Goal: Task Accomplishment & Management: Use online tool/utility

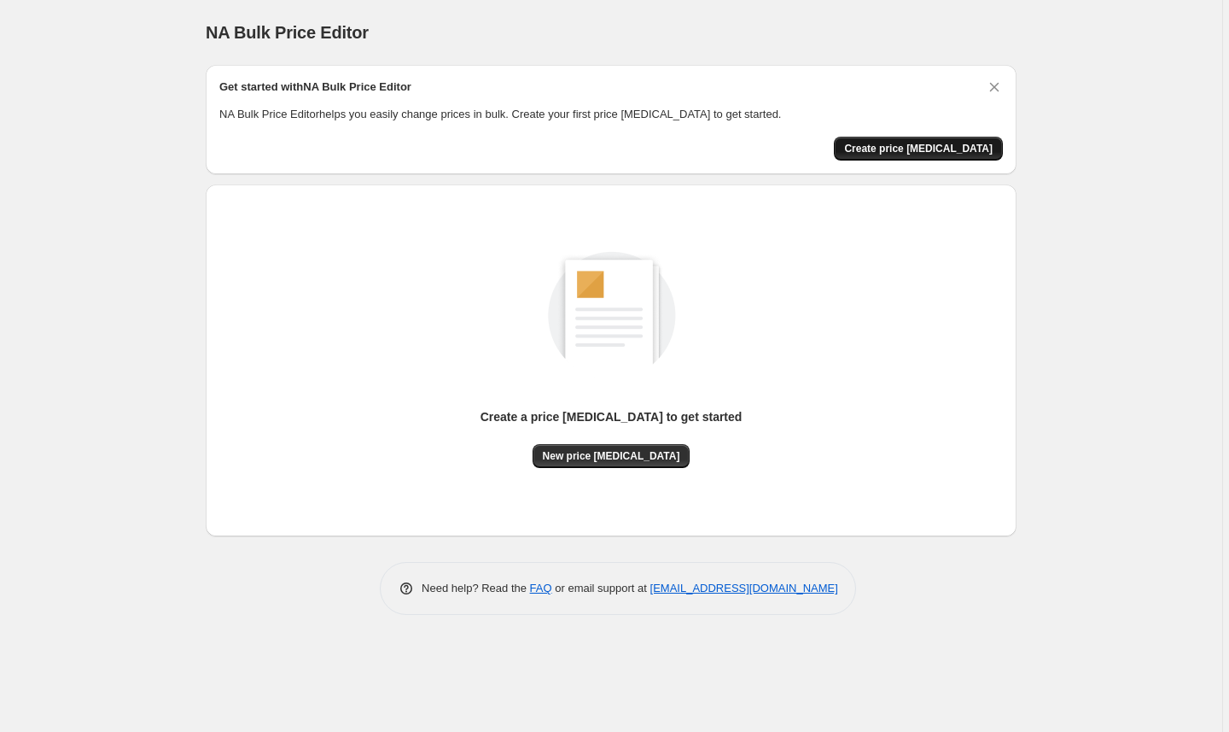
click at [943, 153] on span "Create price [MEDICAL_DATA]" at bounding box center [918, 149] width 149 height 14
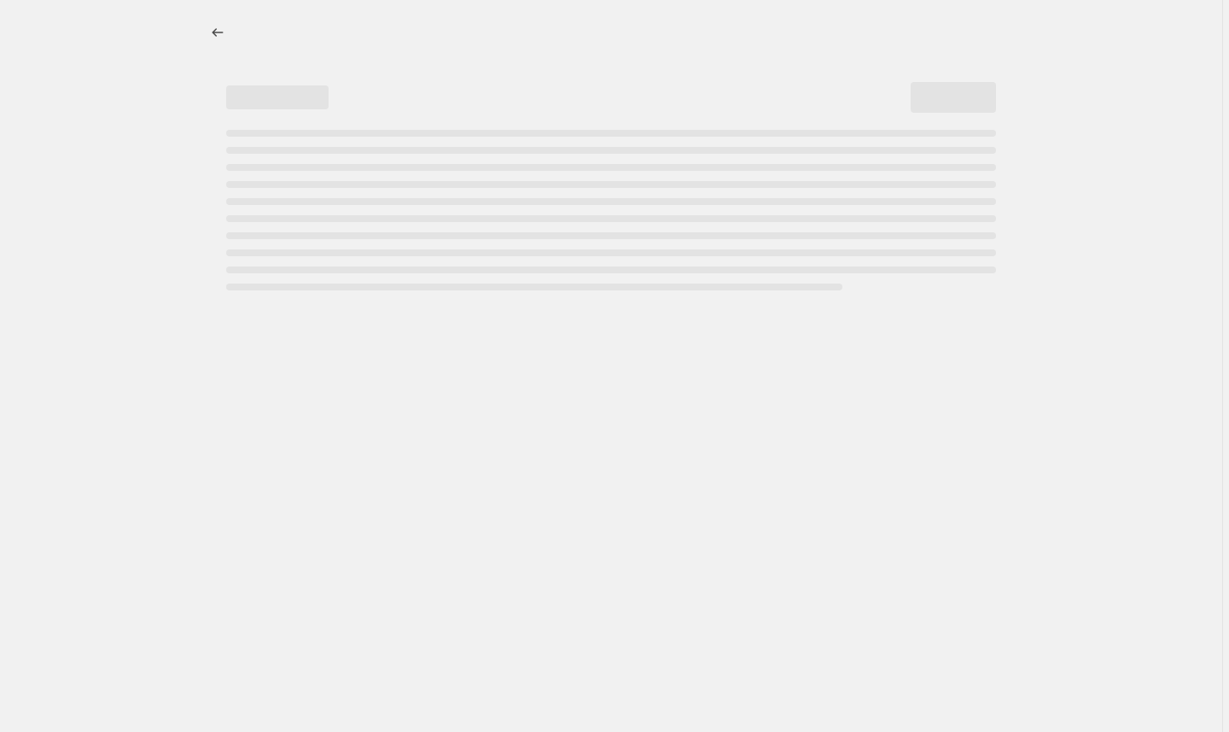
select select "percentage"
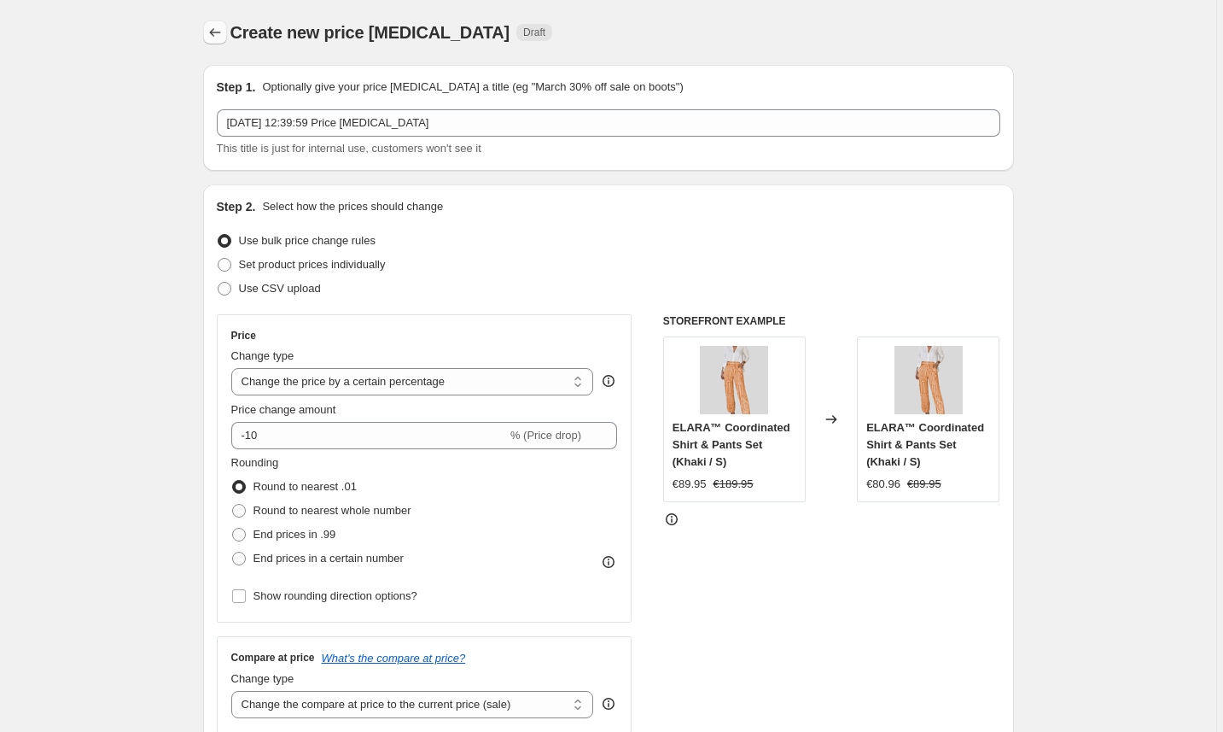
click at [223, 34] on icon "Price change jobs" at bounding box center [215, 32] width 17 height 17
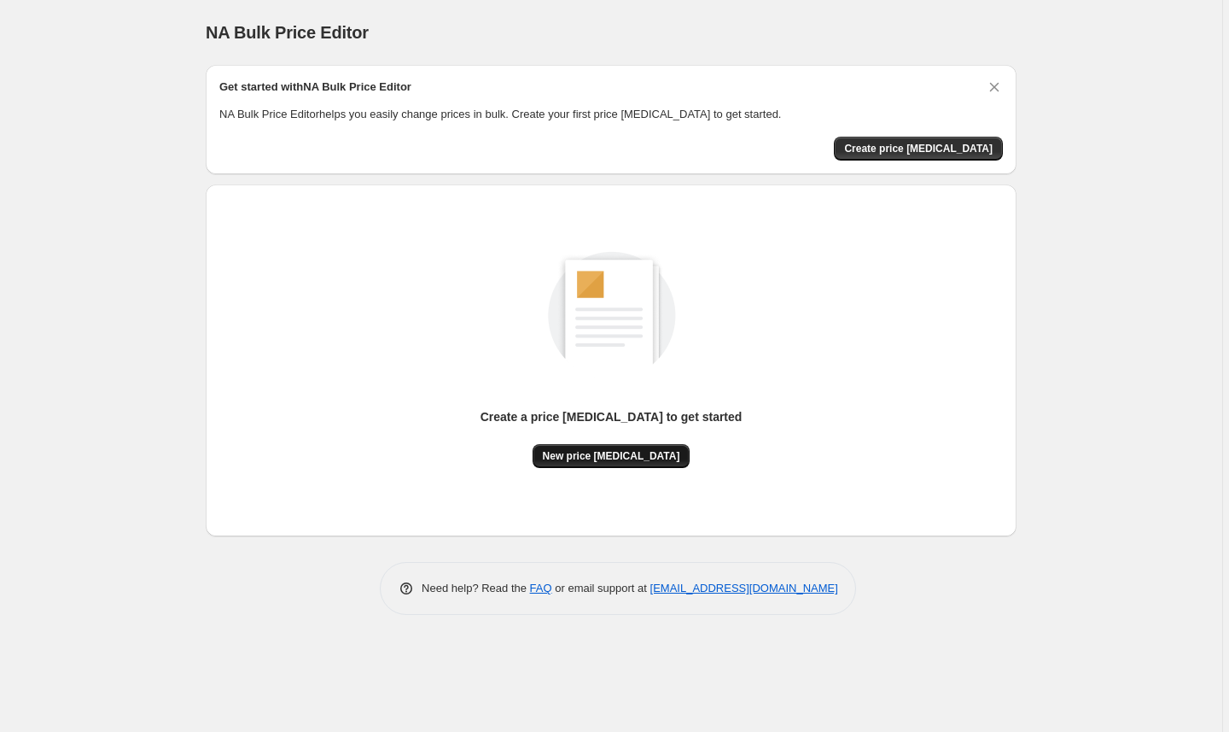
click at [641, 458] on span "New price [MEDICAL_DATA]" at bounding box center [611, 456] width 137 height 14
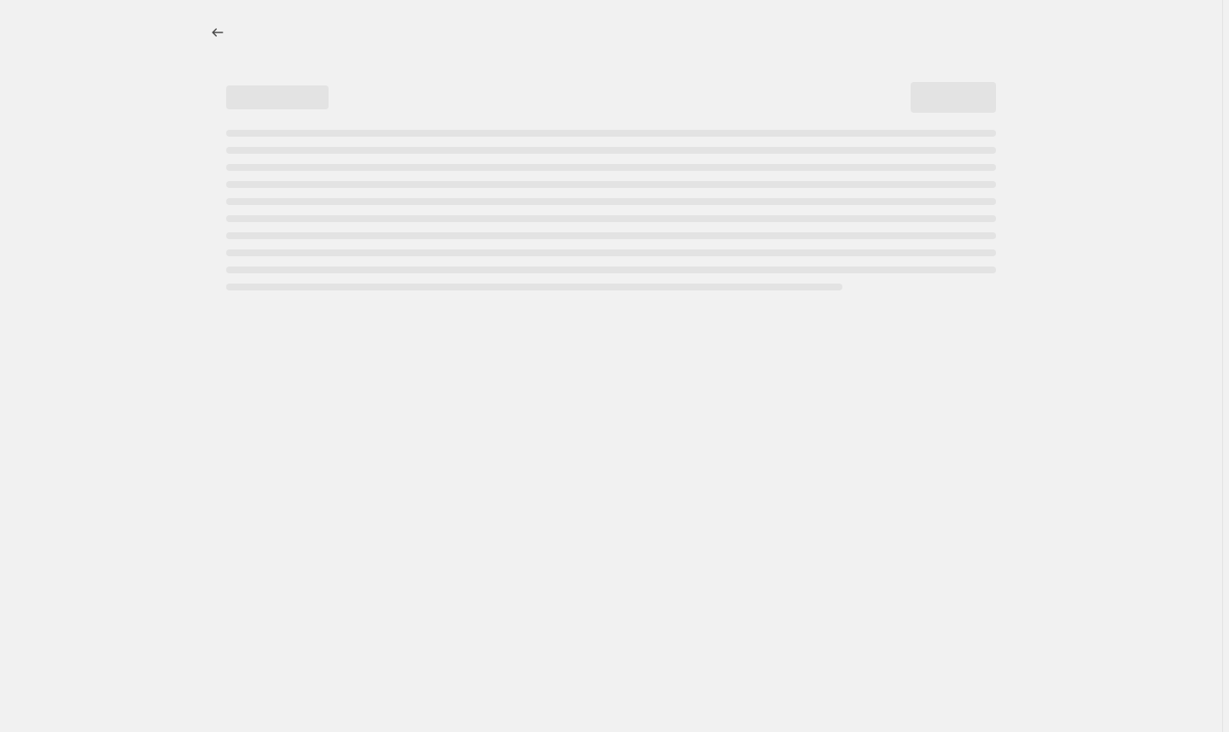
select select "percentage"
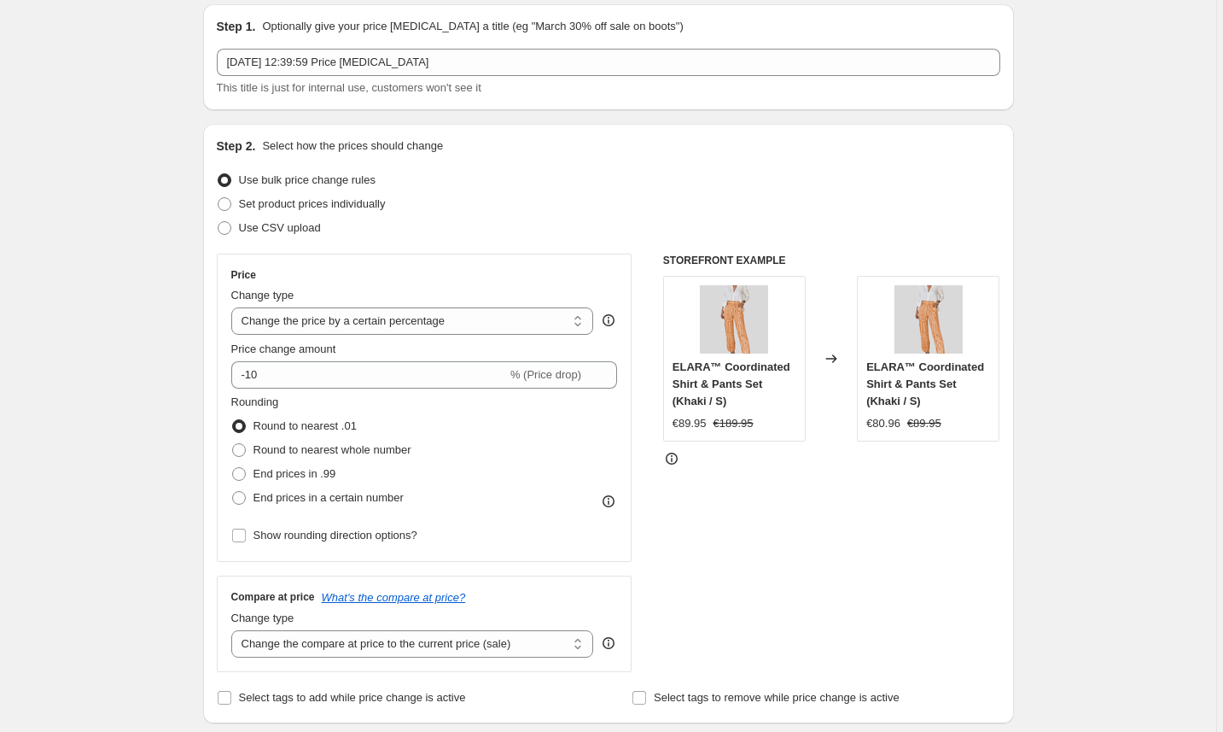
scroll to position [64, 0]
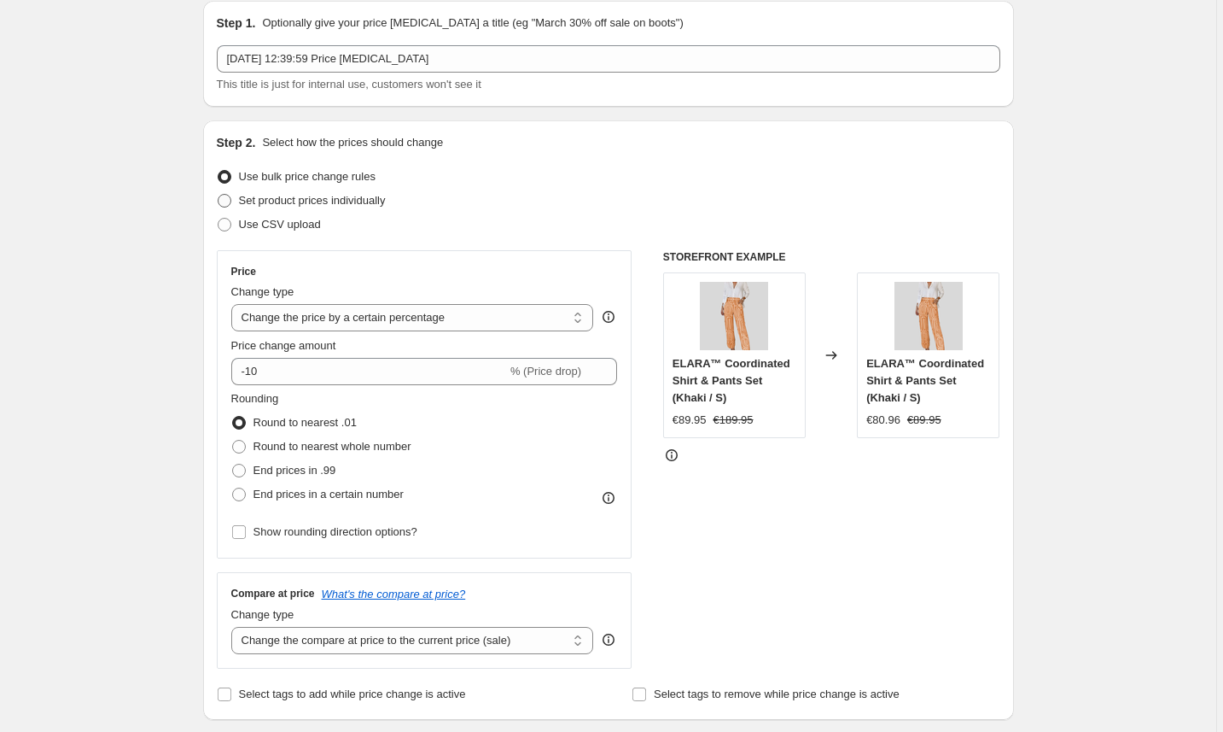
click at [382, 201] on span "Set product prices individually" at bounding box center [312, 200] width 147 height 13
click at [219, 195] on input "Set product prices individually" at bounding box center [218, 194] width 1 height 1
radio input "true"
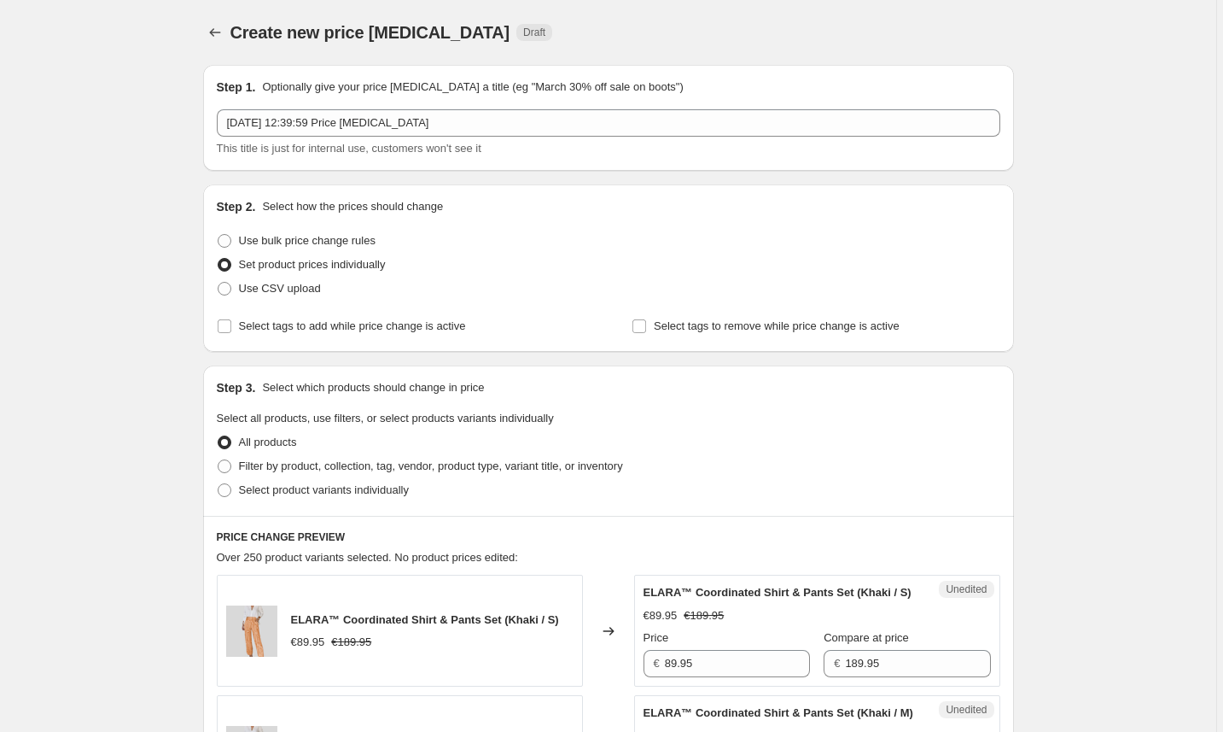
scroll to position [0, 0]
click at [226, 33] on button "Price change jobs" at bounding box center [215, 32] width 24 height 24
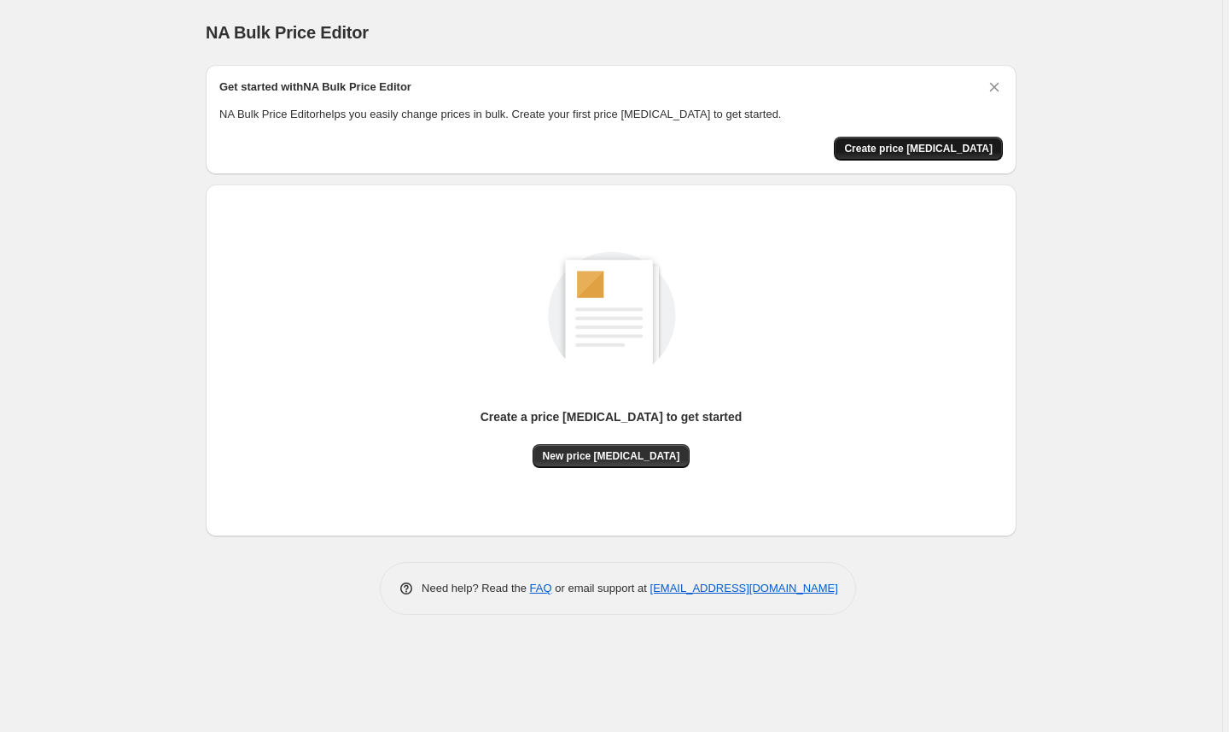
click at [937, 141] on button "Create price [MEDICAL_DATA]" at bounding box center [918, 149] width 169 height 24
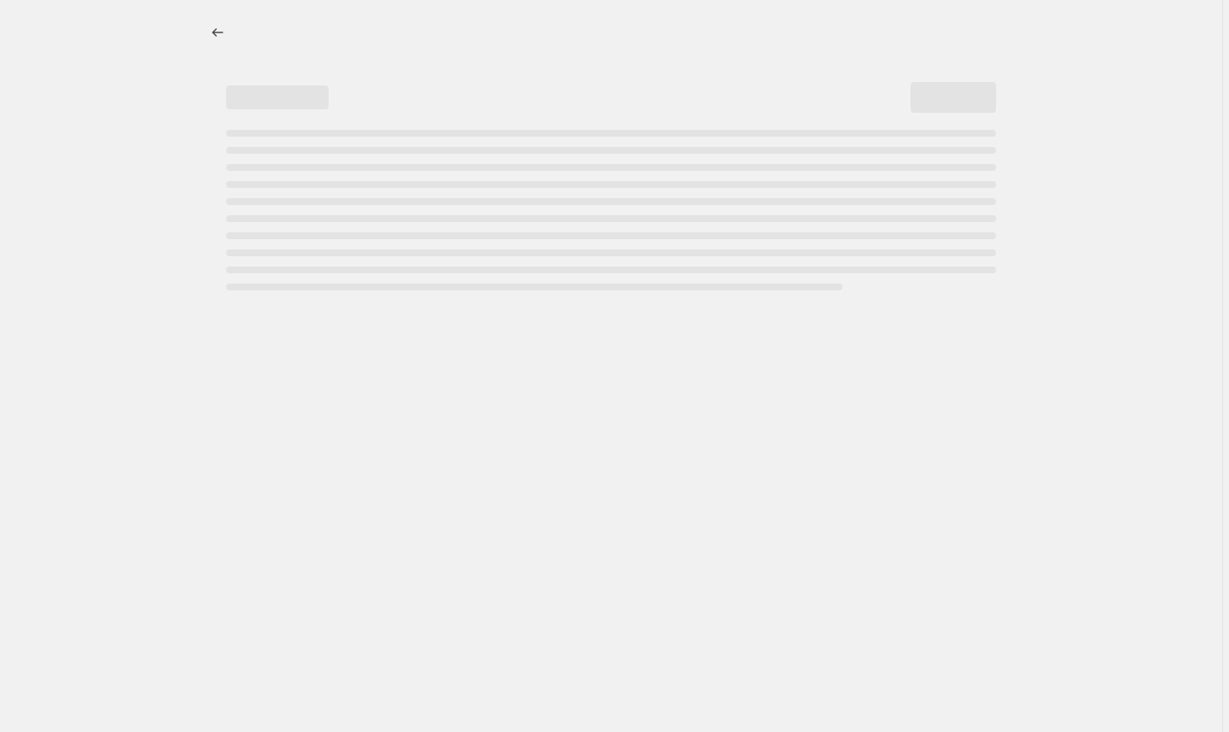
select select "percentage"
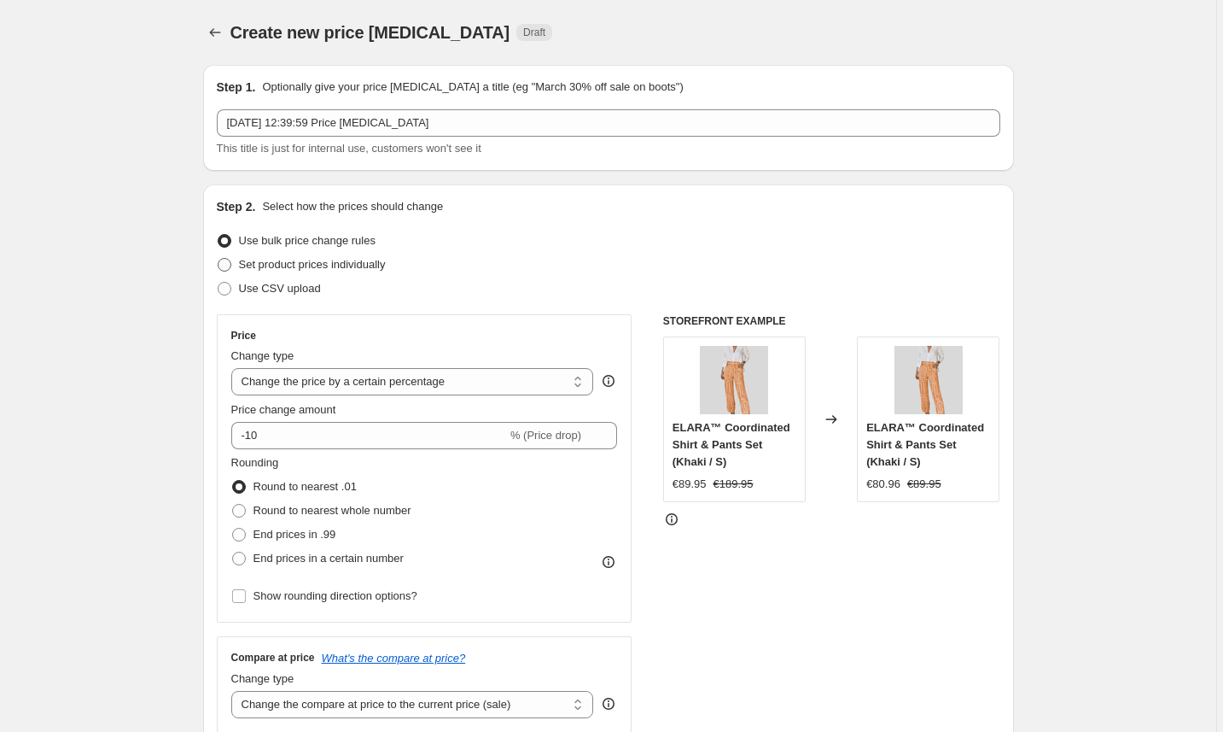
click at [342, 265] on span "Set product prices individually" at bounding box center [312, 264] width 147 height 13
click at [219, 259] on input "Set product prices individually" at bounding box center [218, 258] width 1 height 1
radio input "true"
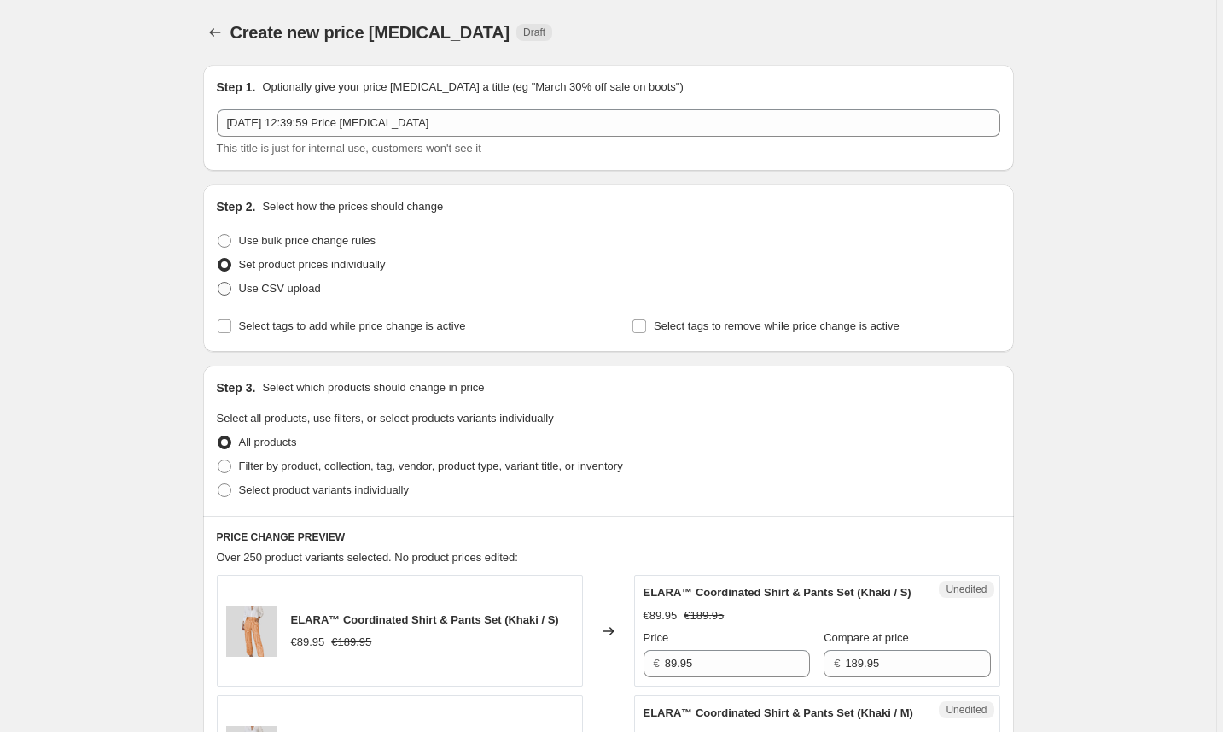
click at [301, 293] on span "Use CSV upload" at bounding box center [280, 288] width 82 height 13
click at [219, 283] on input "Use CSV upload" at bounding box center [218, 282] width 1 height 1
radio input "true"
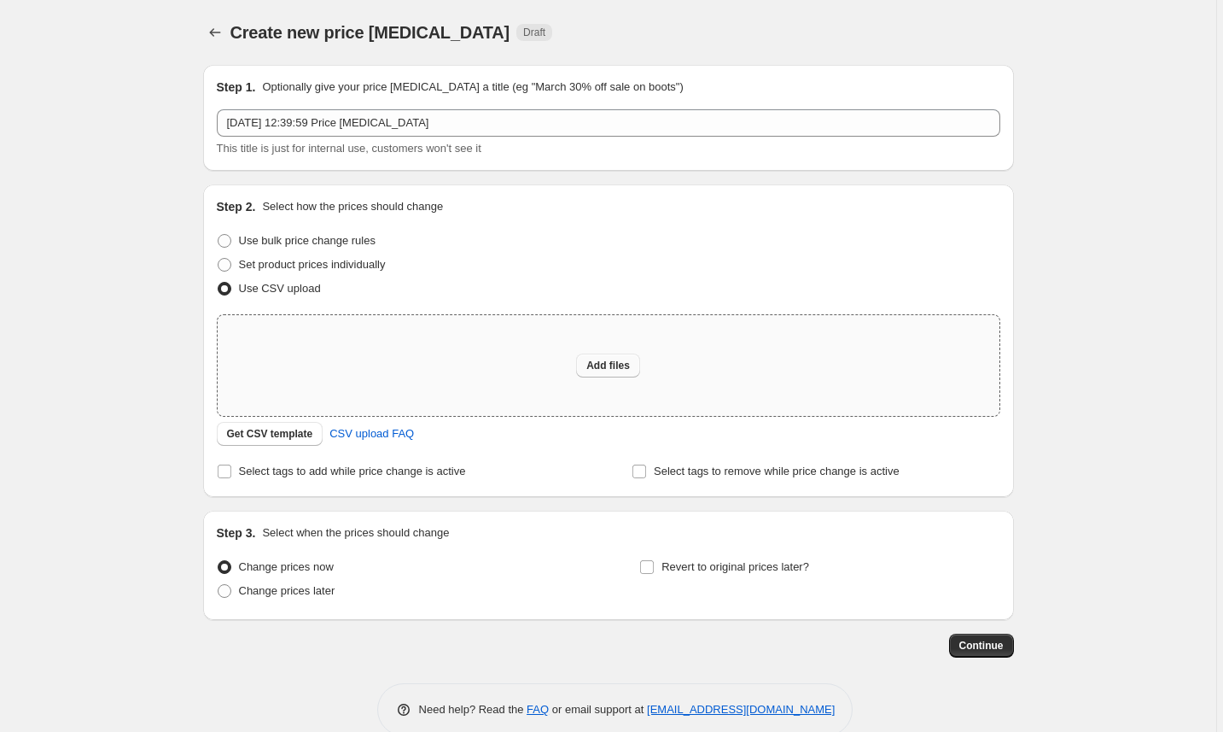
click at [600, 360] on span "Add files" at bounding box center [609, 366] width 44 height 14
click at [237, 238] on label "Use bulk price change rules" at bounding box center [296, 241] width 159 height 24
click at [219, 235] on input "Use bulk price change rules" at bounding box center [218, 234] width 1 height 1
radio input "true"
select select "percentage"
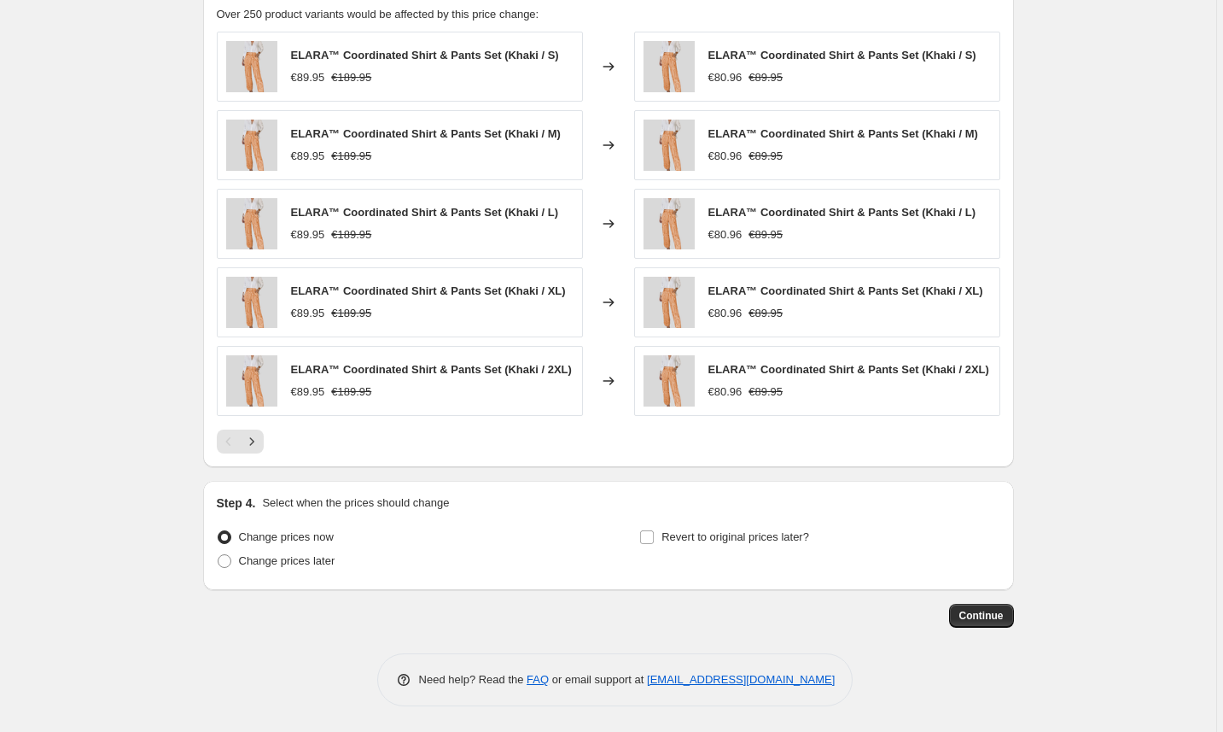
scroll to position [980, 0]
click at [994, 615] on span "Continue" at bounding box center [982, 616] width 44 height 14
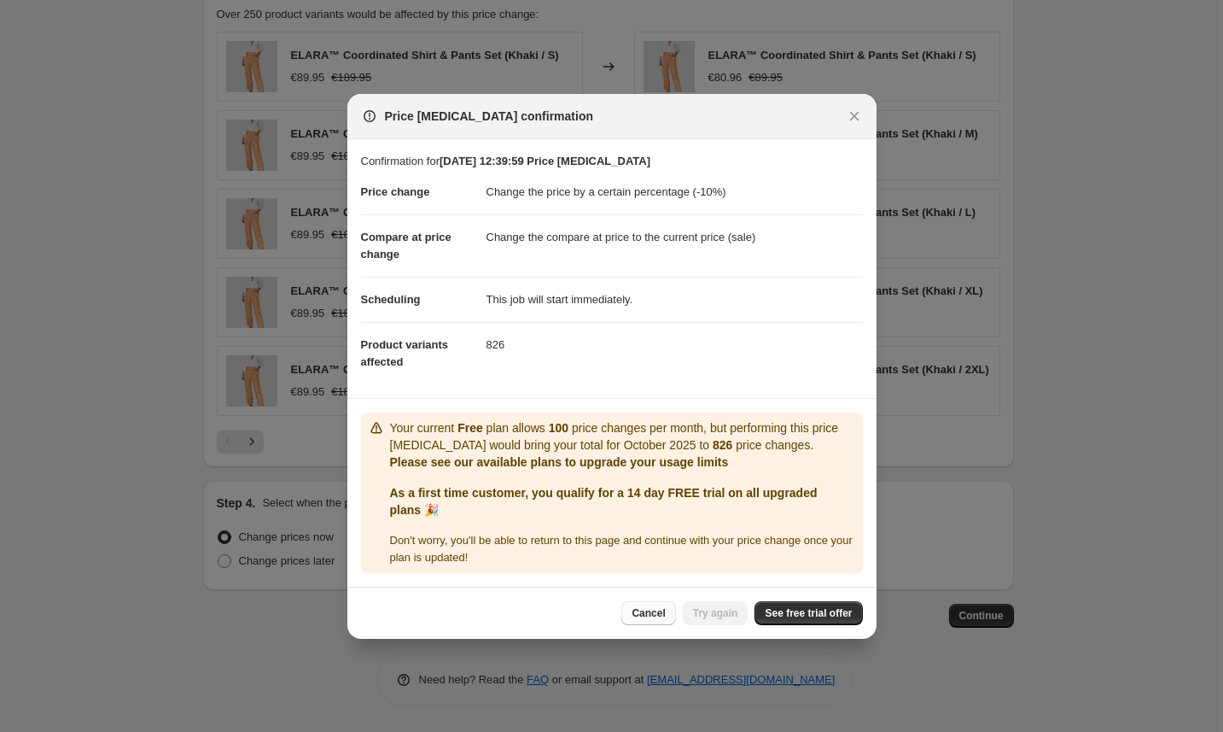
click at [651, 608] on span "Cancel" at bounding box center [648, 613] width 33 height 14
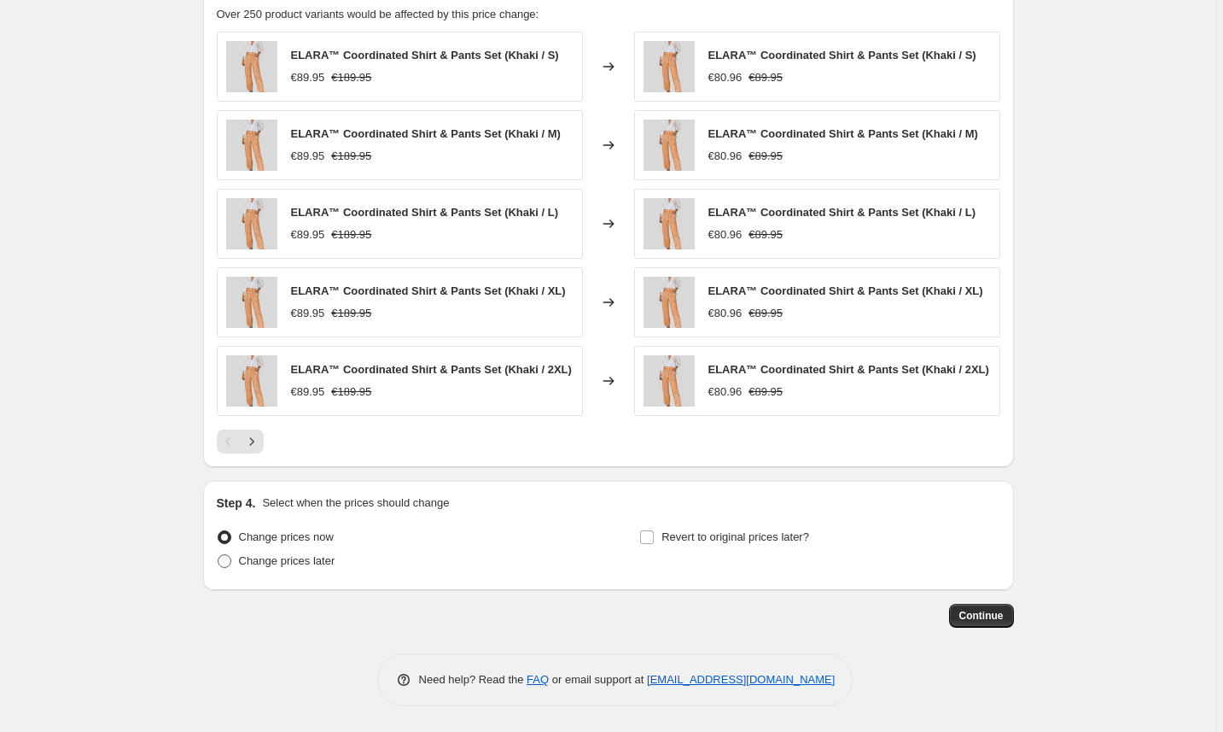
click at [307, 564] on span "Change prices later" at bounding box center [287, 560] width 96 height 13
click at [219, 555] on input "Change prices later" at bounding box center [218, 554] width 1 height 1
radio input "true"
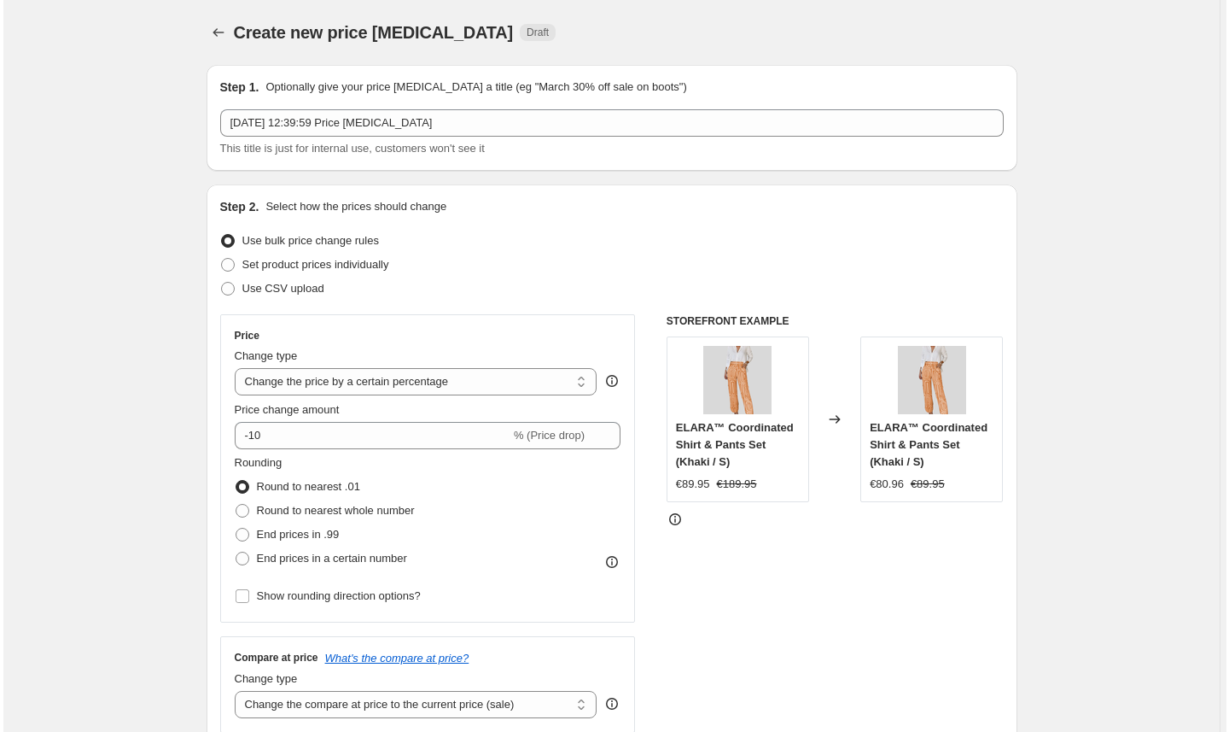
scroll to position [0, 0]
click at [224, 36] on icon "Price change jobs" at bounding box center [215, 32] width 17 height 17
